Goal: Navigation & Orientation: Find specific page/section

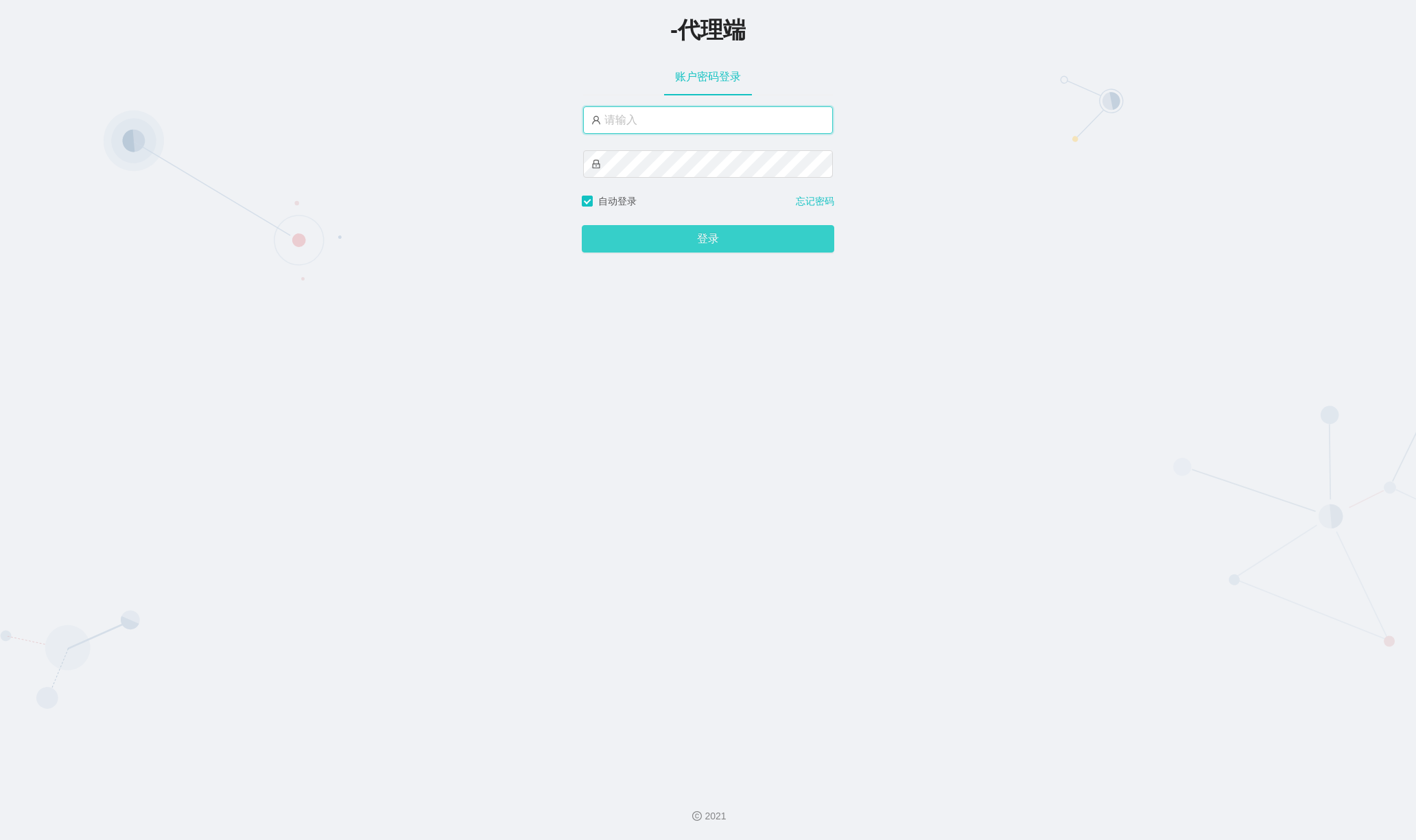
type input "xiaowei03"
click at [693, 242] on button "登录" at bounding box center [708, 239] width 252 height 27
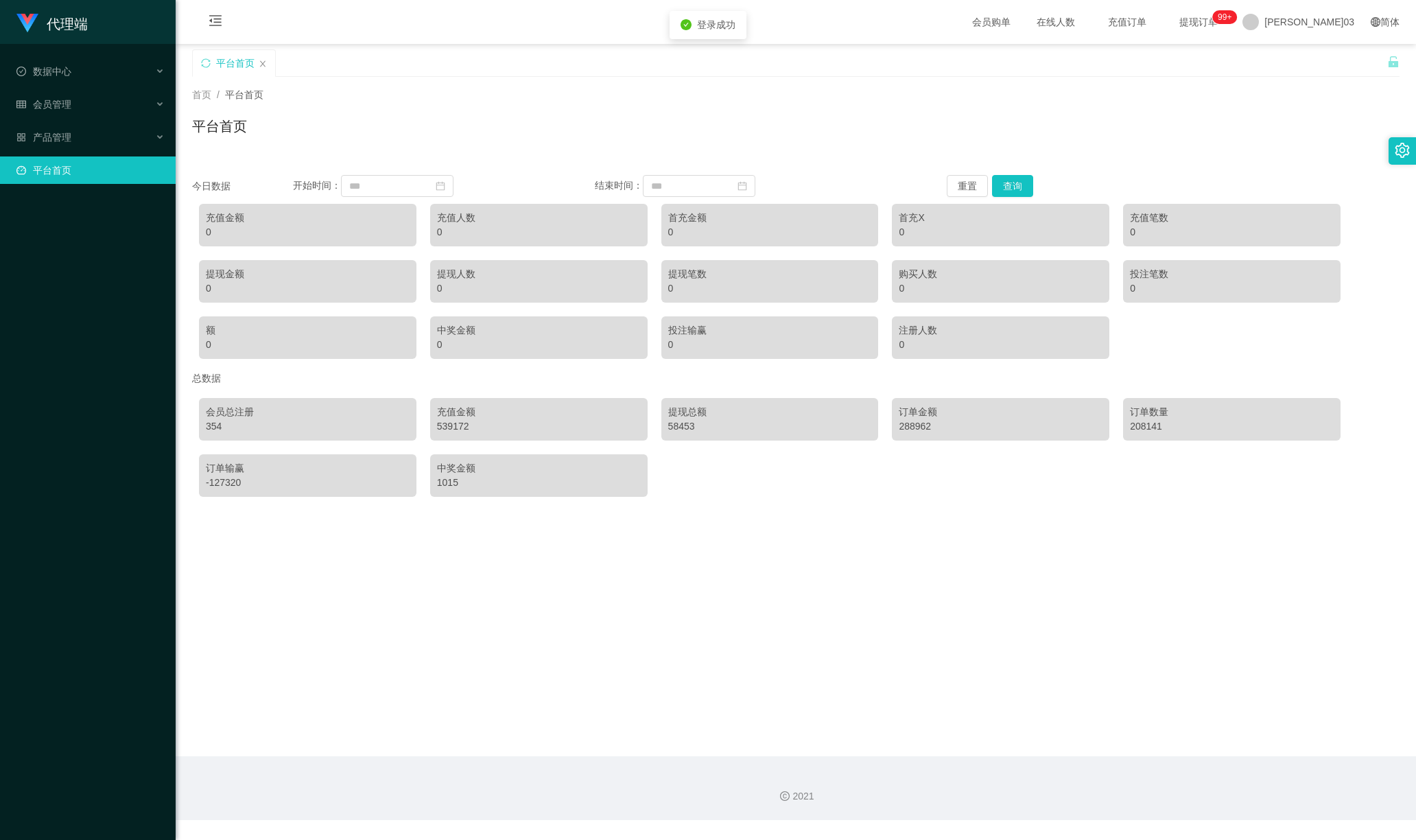
click at [481, 105] on div "首页 / 平台首页 / 平台首页" at bounding box center [795, 117] width 1207 height 59
click at [70, 132] on font "产品管理" at bounding box center [52, 137] width 39 height 11
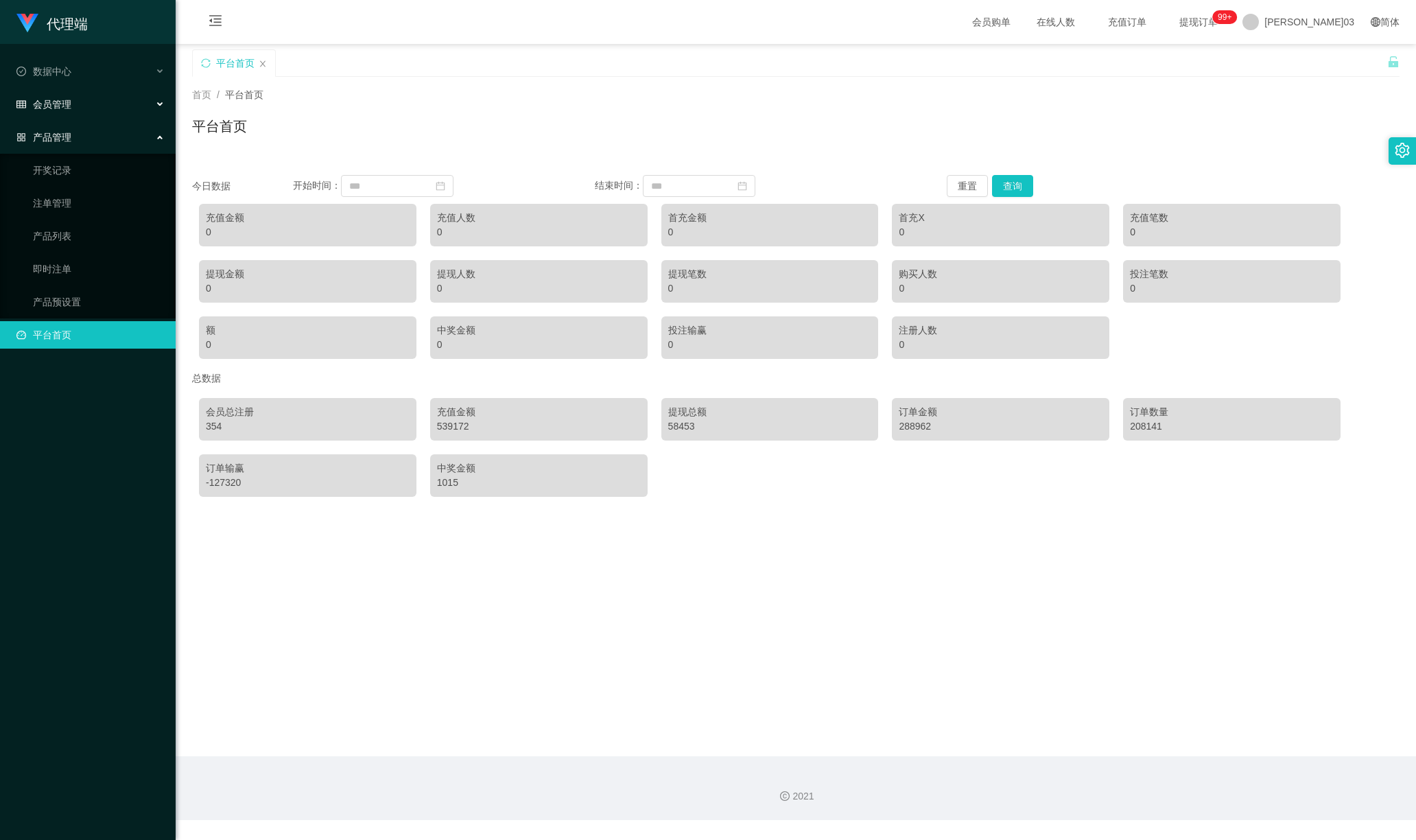
click at [102, 96] on div "会员管理" at bounding box center [87, 104] width 176 height 27
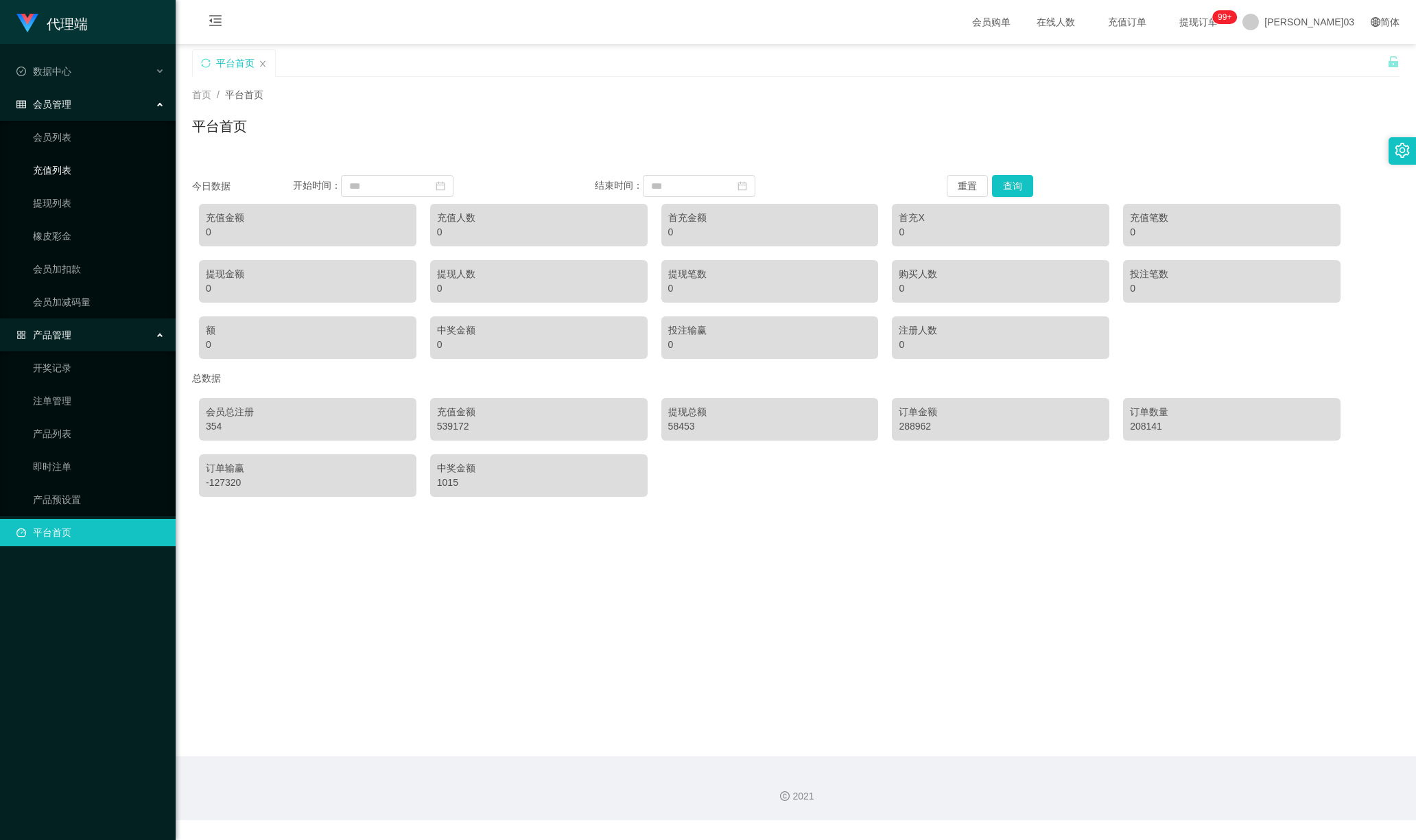
click at [67, 171] on link "充值列表" at bounding box center [99, 170] width 132 height 27
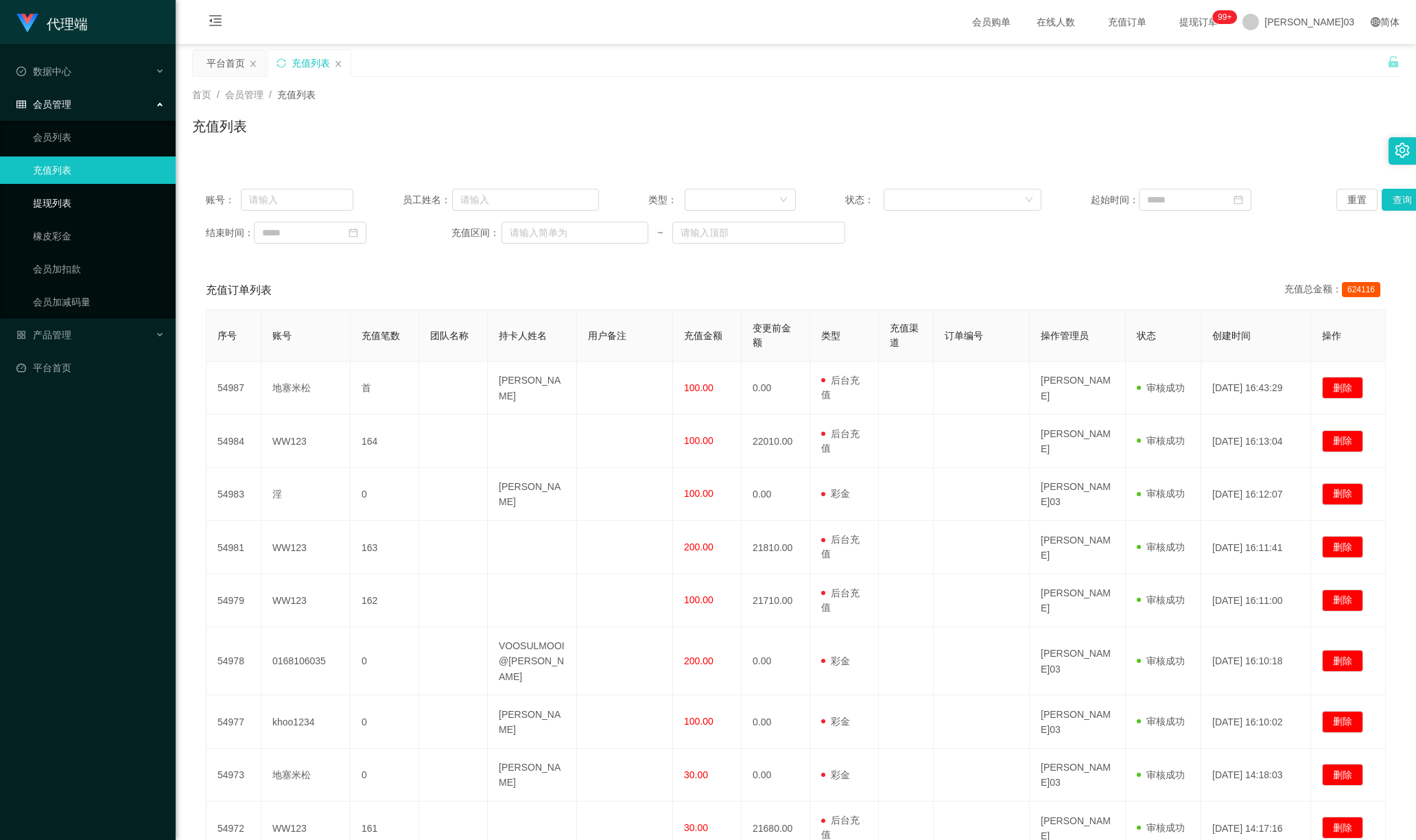
click at [64, 195] on link "提现列表" at bounding box center [99, 203] width 132 height 27
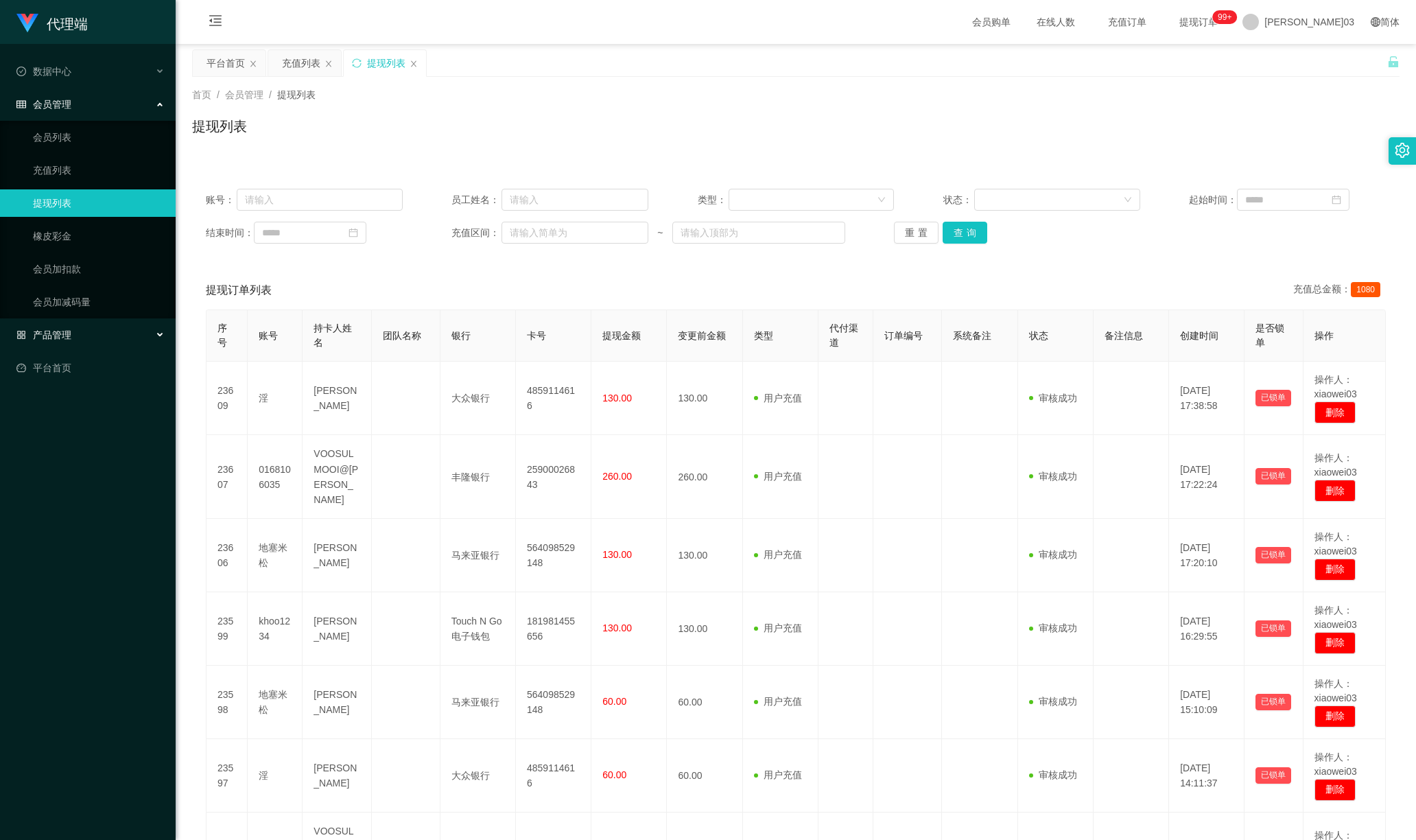
click at [76, 324] on div "产品管理" at bounding box center [87, 334] width 176 height 27
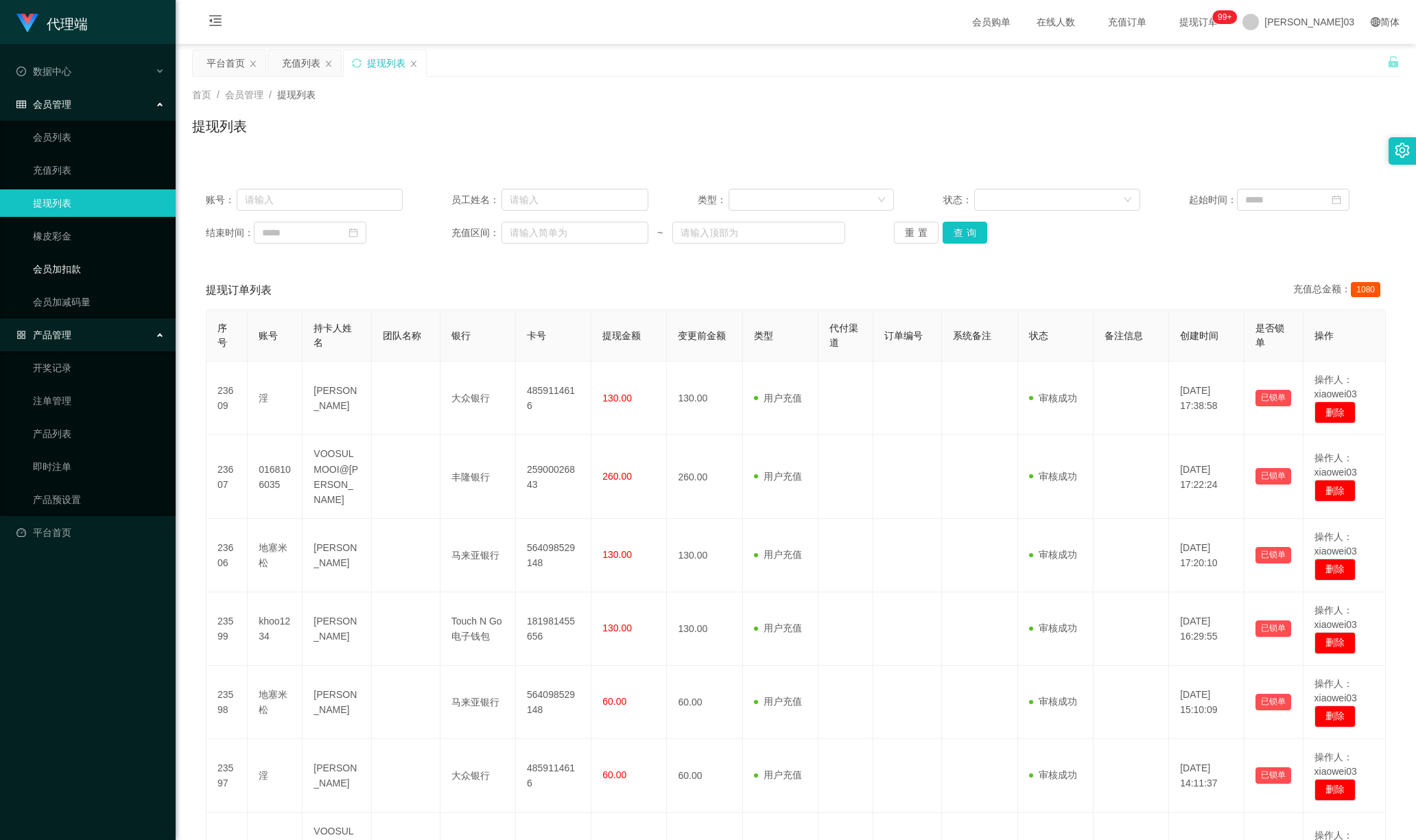
click at [78, 264] on link "会员加扣款" at bounding box center [99, 269] width 132 height 27
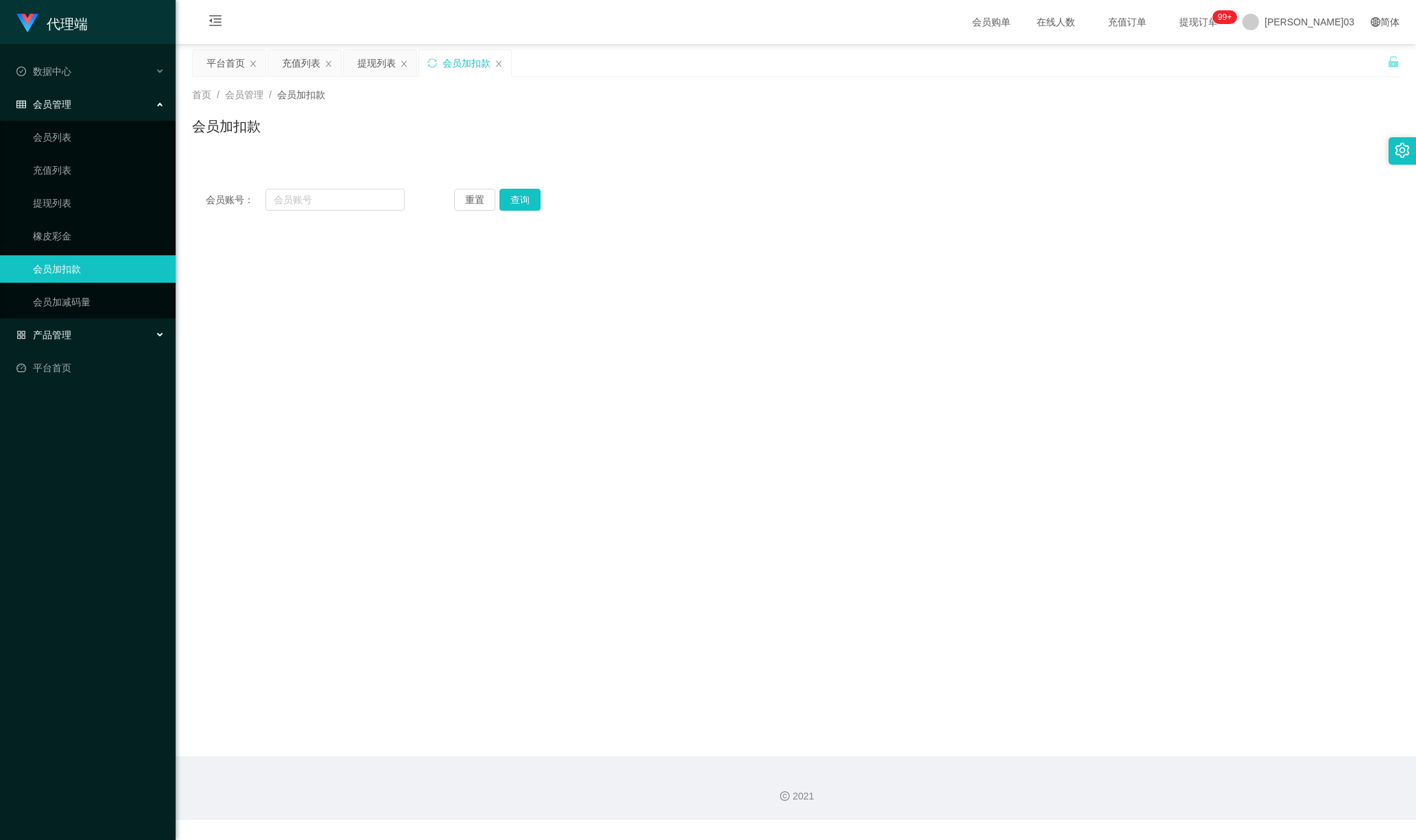
click at [91, 327] on div "产品管理" at bounding box center [87, 334] width 176 height 27
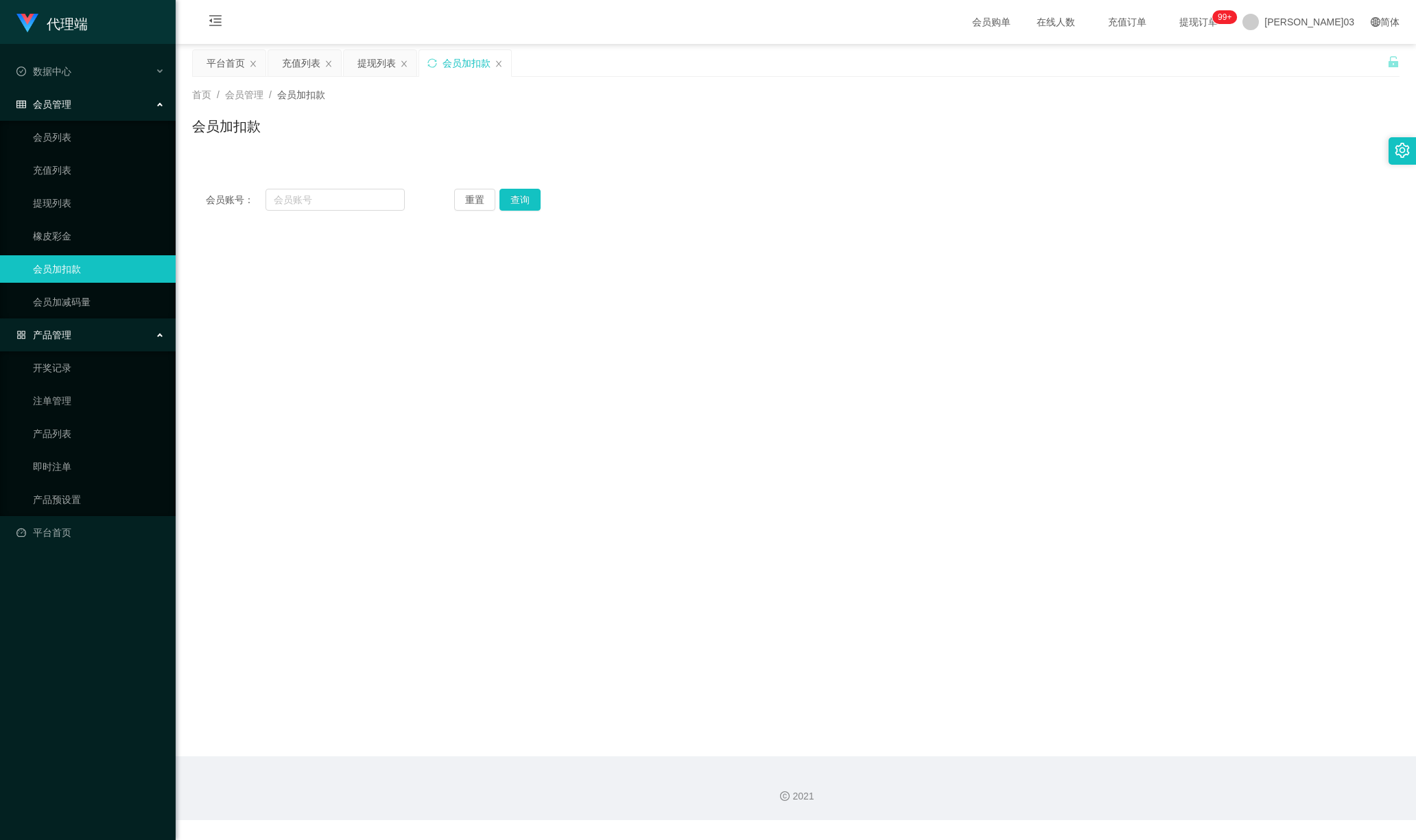
click at [909, 126] on div "会员加扣款" at bounding box center [795, 132] width 1207 height 32
